Goal: Task Accomplishment & Management: Use online tool/utility

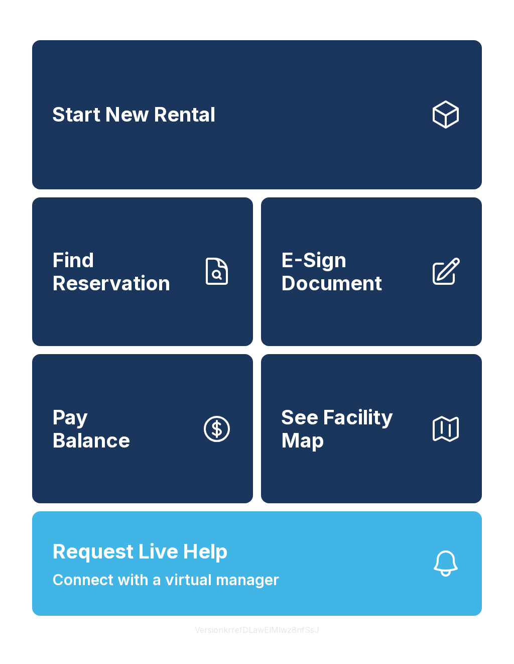
click at [378, 287] on span "E-Sign Document" at bounding box center [351, 272] width 141 height 46
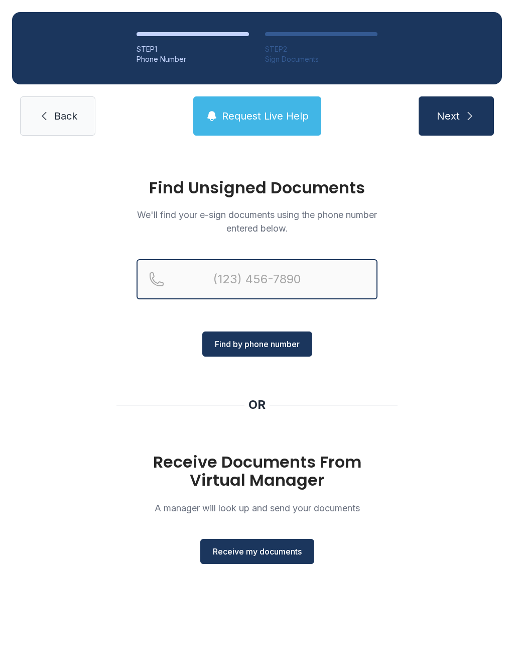
click at [239, 279] on input "Reservation phone number" at bounding box center [257, 279] width 241 height 40
type input "[PHONE_NUMBER]"
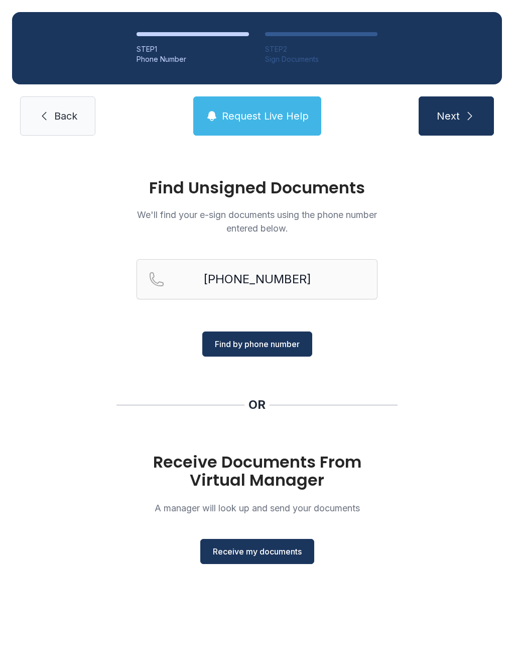
click at [239, 354] on button "Find by phone number" at bounding box center [257, 343] width 110 height 25
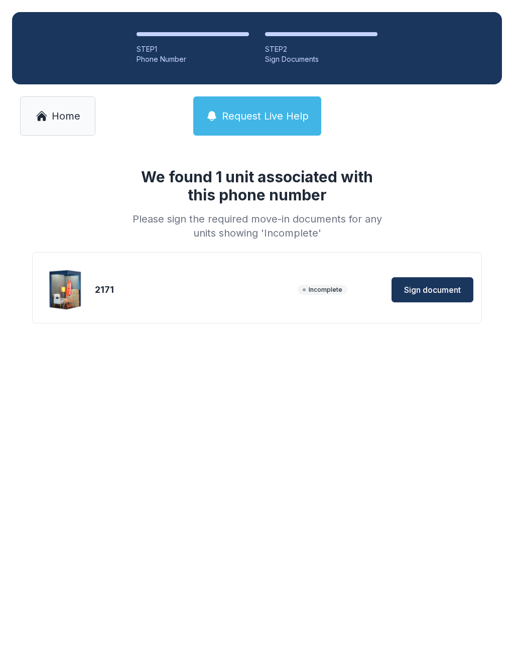
click at [432, 296] on button "Sign document" at bounding box center [433, 289] width 82 height 25
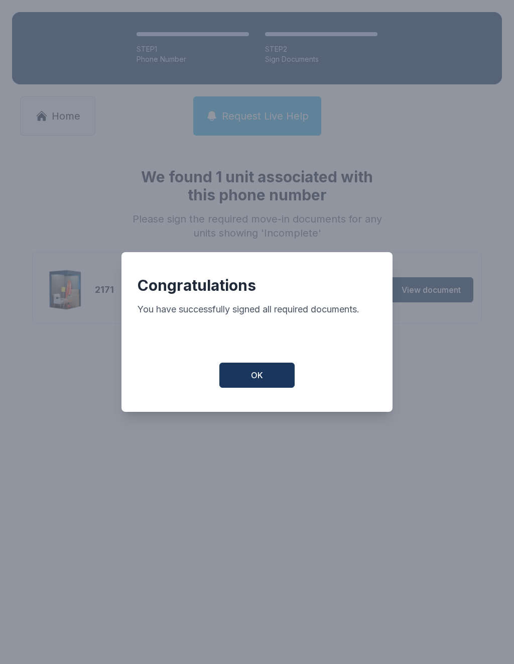
click at [262, 374] on button "OK" at bounding box center [256, 375] width 75 height 25
